Goal: Transaction & Acquisition: Purchase product/service

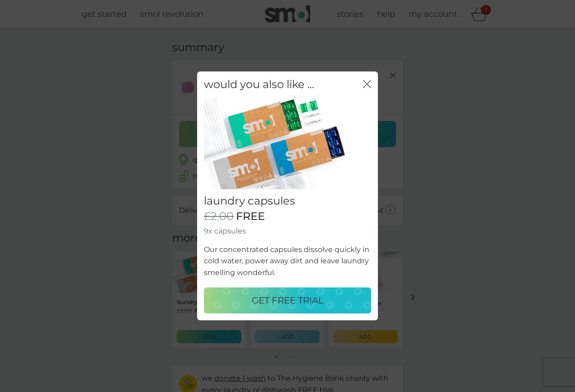
click at [287, 303] on p "GET FREE TRIAL" at bounding box center [288, 301] width 72 height 14
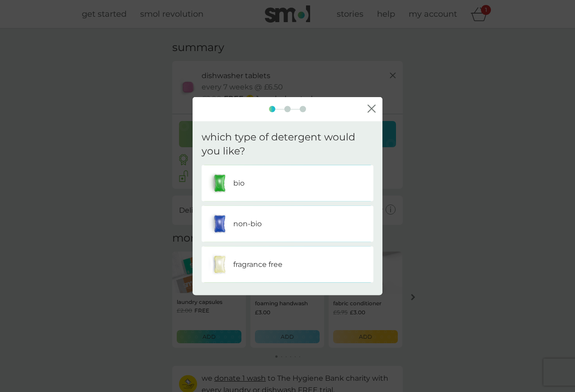
click at [267, 185] on div "bio" at bounding box center [287, 183] width 158 height 23
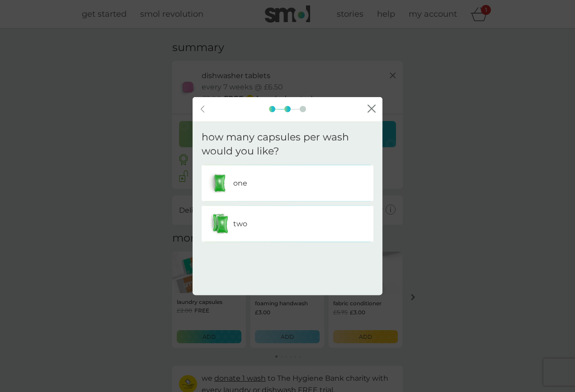
click at [267, 185] on div "one" at bounding box center [287, 183] width 158 height 23
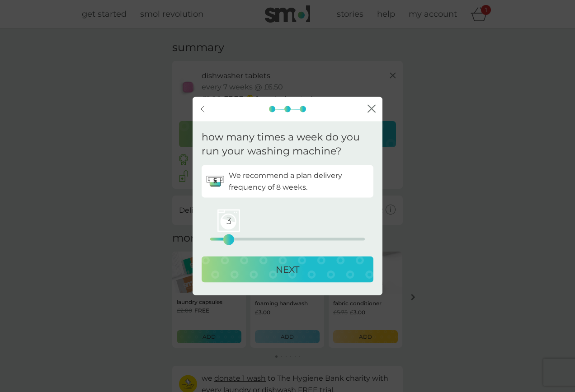
drag, startPoint x: 212, startPoint y: 241, endPoint x: 230, endPoint y: 245, distance: 17.9
click at [230, 241] on div "3" at bounding box center [229, 240] width 4 height 4
click at [252, 275] on div "NEXT" at bounding box center [288, 269] width 154 height 14
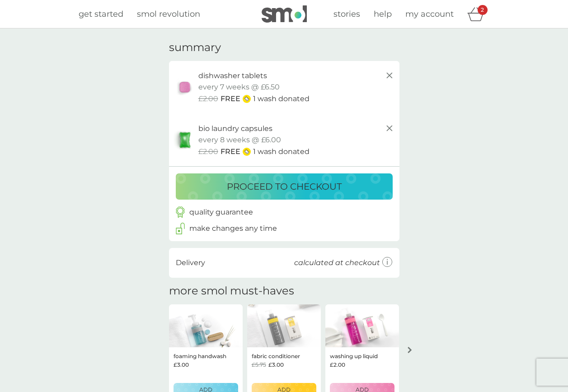
click at [339, 187] on p "proceed to checkout" at bounding box center [284, 186] width 115 height 14
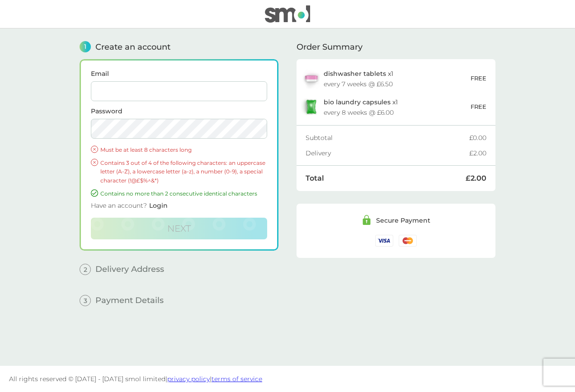
click at [147, 95] on input "Email" at bounding box center [179, 91] width 176 height 20
type input "[PERSON_NAME][EMAIL_ADDRESS][DOMAIN_NAME]"
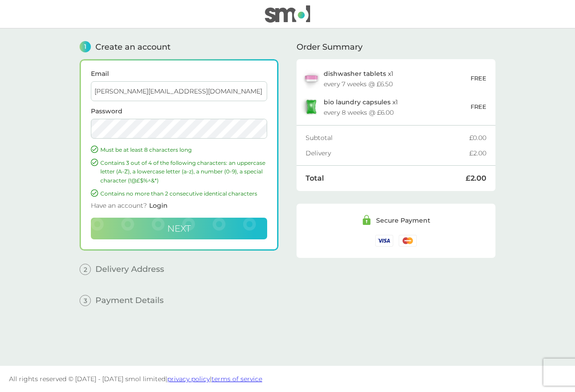
click at [188, 221] on button "Next" at bounding box center [179, 229] width 176 height 22
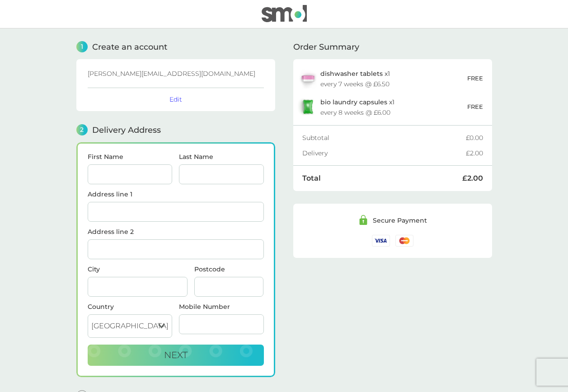
scroll to position [56, 0]
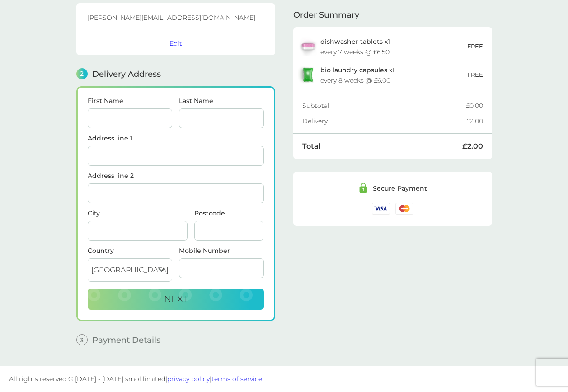
click at [148, 126] on input "First Name" at bounding box center [130, 118] width 85 height 20
type input "Charlotte"
click at [218, 124] on input "Last Name" at bounding box center [221, 118] width 85 height 20
type input "Pedder"
drag, startPoint x: 195, startPoint y: 155, endPoint x: 204, endPoint y: 150, distance: 10.5
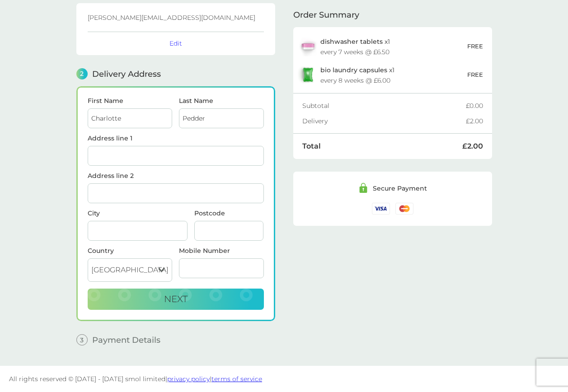
click at [195, 154] on input "Address line 1" at bounding box center [176, 156] width 176 height 20
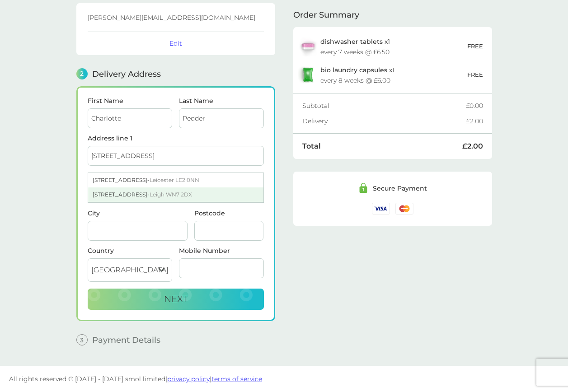
click at [177, 193] on span "Leigh WN7 2DX" at bounding box center [171, 194] width 42 height 7
type input "[STREET_ADDRESS]"
type input "[PERSON_NAME]"
type input "WN7 2DX"
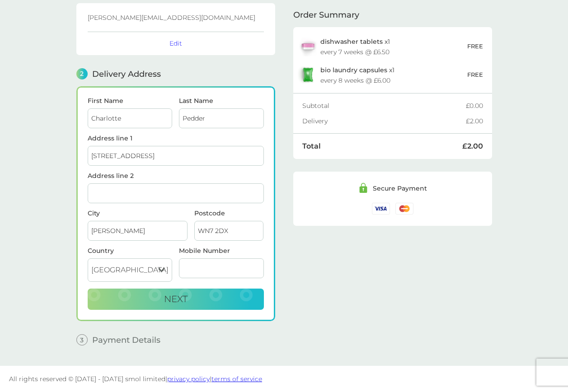
click at [202, 269] on input "Mobile Number" at bounding box center [221, 269] width 85 height 20
type input "07854561310"
click at [182, 308] on button "Next" at bounding box center [176, 300] width 176 height 22
checkbox input "true"
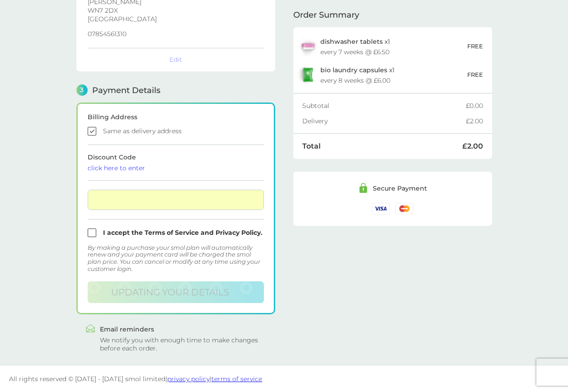
scroll to position [181, 0]
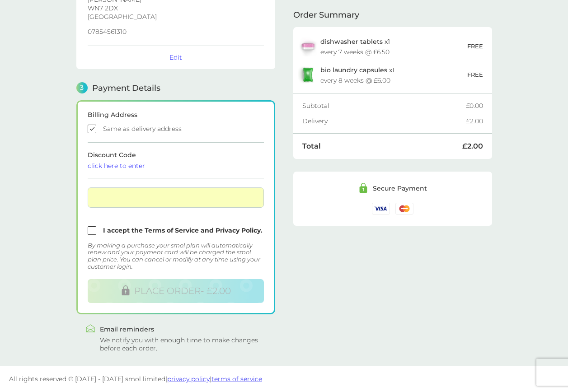
click at [92, 232] on input "checkbox" at bounding box center [176, 230] width 176 height 9
checkbox input "true"
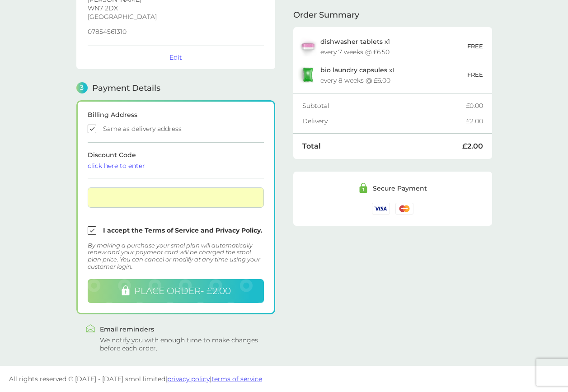
click at [160, 294] on span "PLACE ORDER - £2.00" at bounding box center [182, 291] width 97 height 11
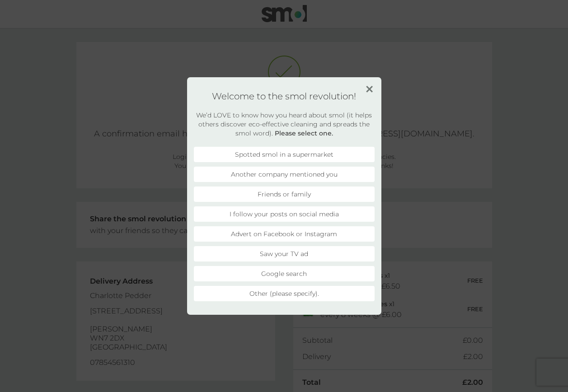
click at [317, 175] on li "Another company mentioned you" at bounding box center [284, 174] width 181 height 15
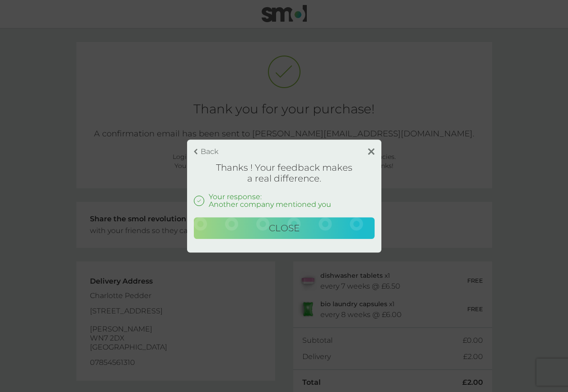
click at [286, 226] on span "Close" at bounding box center [284, 228] width 31 height 11
